Goal: Information Seeking & Learning: Learn about a topic

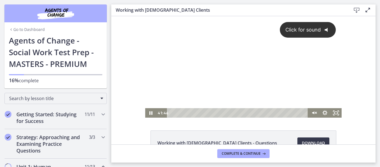
click at [260, 87] on div "Click for sound @keyframes VOLUME_SMALL_WAVE_FLASH { 0% { opacity: 0; } 33% { o…" at bounding box center [243, 62] width 197 height 92
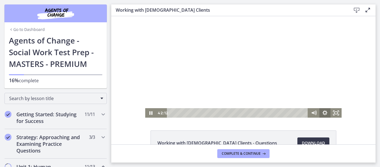
click at [324, 114] on icon "Show settings menu" at bounding box center [325, 112] width 5 height 5
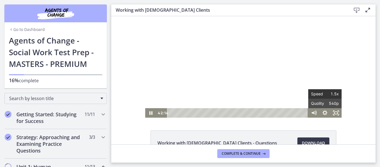
click at [329, 96] on span "1.5x" at bounding box center [332, 93] width 14 height 9
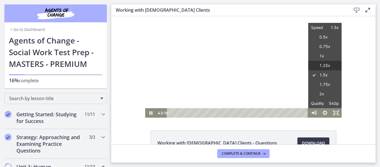
click at [327, 66] on label "1.25x" at bounding box center [325, 66] width 33 height 10
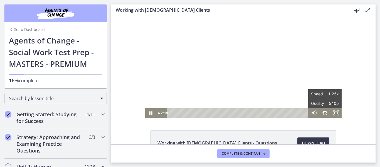
click at [342, 129] on div "Working with [DEMOGRAPHIC_DATA] Clients - Questions Download Opens in a new win…" at bounding box center [243, 80] width 265 height 128
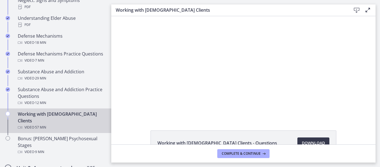
scroll to position [322, 0]
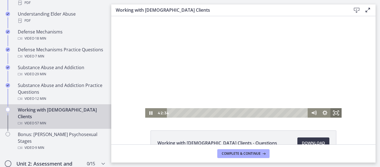
click at [337, 113] on icon "Fullscreen" at bounding box center [336, 112] width 11 height 9
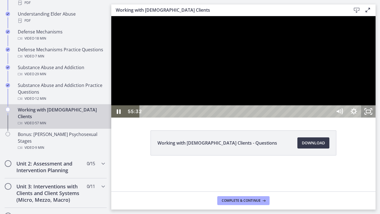
click at [376, 118] on icon "Unfullscreen" at bounding box center [369, 111] width 14 height 12
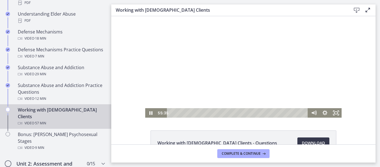
click at [288, 92] on div at bounding box center [243, 66] width 197 height 101
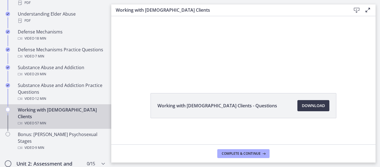
scroll to position [38, 0]
click at [253, 154] on span "Complete & continue" at bounding box center [241, 153] width 39 height 4
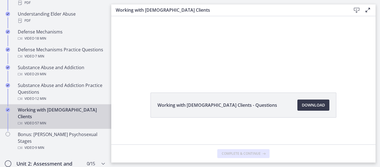
scroll to position [0, 0]
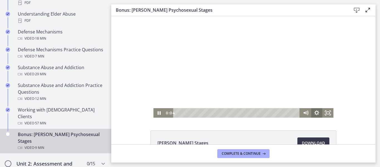
click at [319, 112] on icon "Show settings menu" at bounding box center [317, 112] width 11 height 9
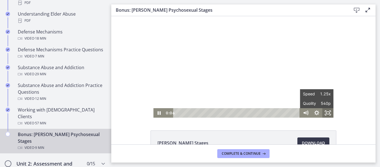
click at [325, 113] on icon "Fullscreen" at bounding box center [328, 112] width 11 height 9
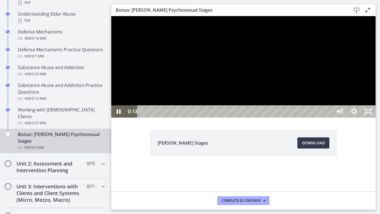
click at [376, 118] on div at bounding box center [243, 66] width 265 height 101
click at [316, 118] on div at bounding box center [243, 66] width 265 height 101
click at [306, 102] on div at bounding box center [243, 66] width 265 height 101
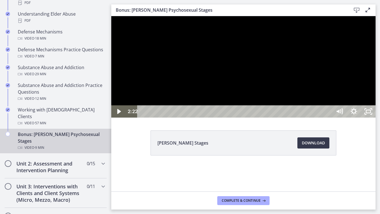
click at [306, 102] on div at bounding box center [243, 66] width 265 height 101
click at [309, 82] on div at bounding box center [243, 66] width 265 height 101
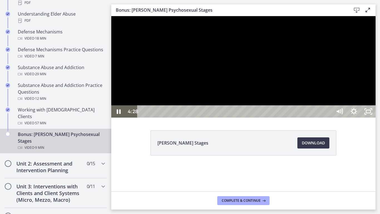
click at [291, 87] on div at bounding box center [243, 66] width 265 height 101
click at [293, 118] on div at bounding box center [243, 66] width 265 height 101
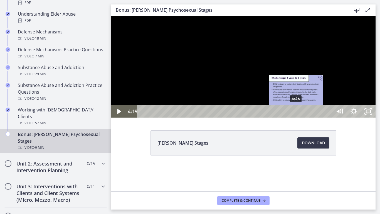
click at [297, 118] on div "4:46" at bounding box center [236, 111] width 186 height 12
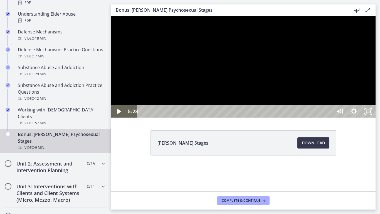
click at [327, 118] on div at bounding box center [243, 66] width 265 height 101
click at [338, 118] on div at bounding box center [243, 66] width 265 height 101
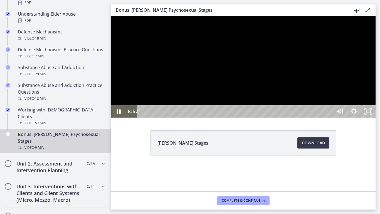
click at [362, 118] on div at bounding box center [243, 66] width 265 height 101
click at [376, 118] on icon "Unfullscreen" at bounding box center [369, 111] width 14 height 12
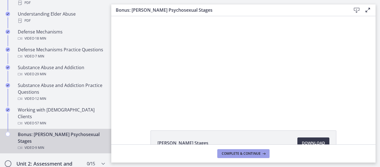
click at [236, 156] on button "Complete & continue" at bounding box center [244, 153] width 52 height 9
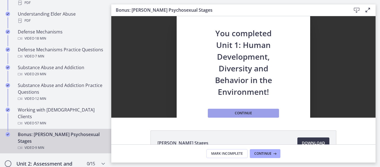
click at [264, 111] on button "Continue" at bounding box center [243, 113] width 71 height 9
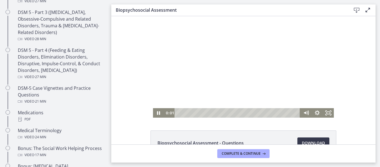
click at [200, 92] on div at bounding box center [243, 66] width 181 height 101
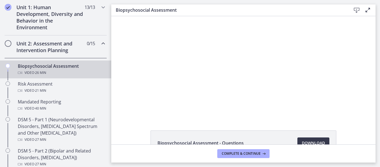
scroll to position [160, 0]
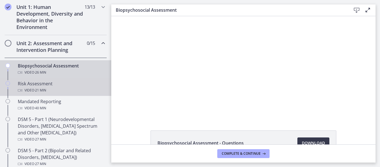
click at [91, 93] on div "Video · 21 min" at bounding box center [61, 90] width 87 height 7
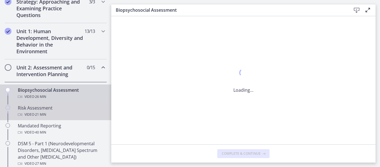
scroll to position [134, 0]
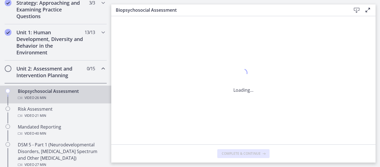
click at [221, 73] on div "Loading..." at bounding box center [243, 80] width 265 height 128
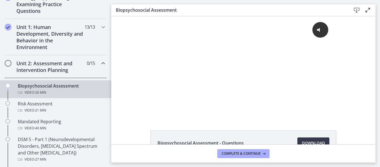
scroll to position [153, 0]
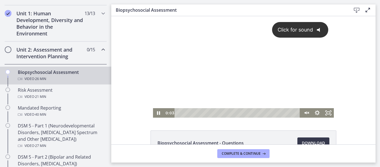
click at [285, 54] on div "Click for sound @keyframes VOLUME_SMALL_WAVE_FLASH { 0% { opacity: 0; } 33% { o…" at bounding box center [243, 62] width 181 height 92
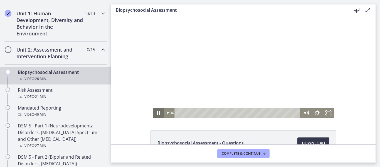
click at [162, 113] on icon "Pause" at bounding box center [158, 112] width 11 height 9
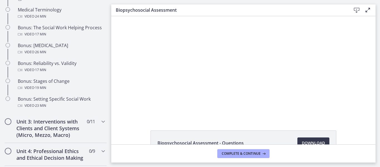
scroll to position [443, 0]
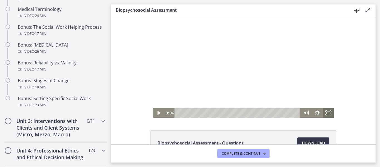
click at [327, 114] on rect "Fullscreen" at bounding box center [328, 113] width 3 height 2
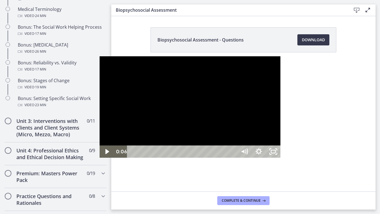
click at [246, 120] on div at bounding box center [190, 106] width 181 height 101
click at [234, 136] on div at bounding box center [190, 106] width 181 height 101
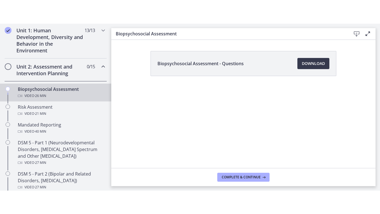
scroll to position [158, 0]
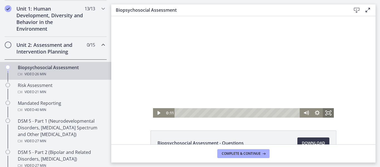
click at [330, 115] on icon "Fullscreen" at bounding box center [328, 112] width 11 height 9
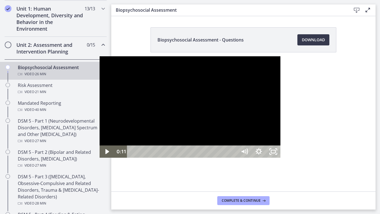
click at [217, 124] on div at bounding box center [190, 106] width 181 height 101
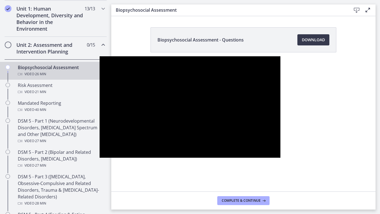
click at [274, 89] on div at bounding box center [190, 106] width 181 height 101
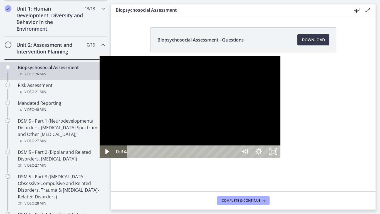
click at [273, 86] on div at bounding box center [190, 106] width 181 height 101
click at [281, 73] on div at bounding box center [190, 106] width 181 height 101
